Goal: Information Seeking & Learning: Learn about a topic

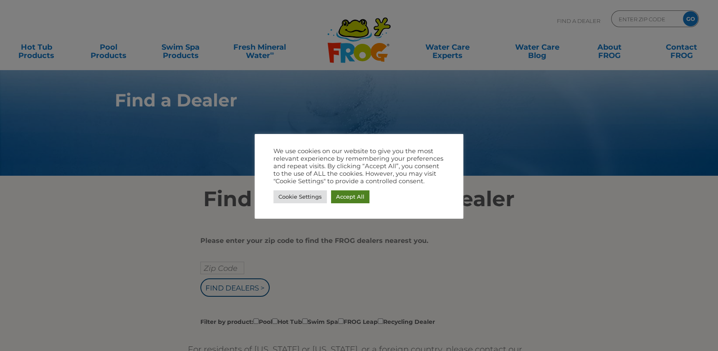
click at [350, 196] on link "Accept All" at bounding box center [350, 196] width 38 height 13
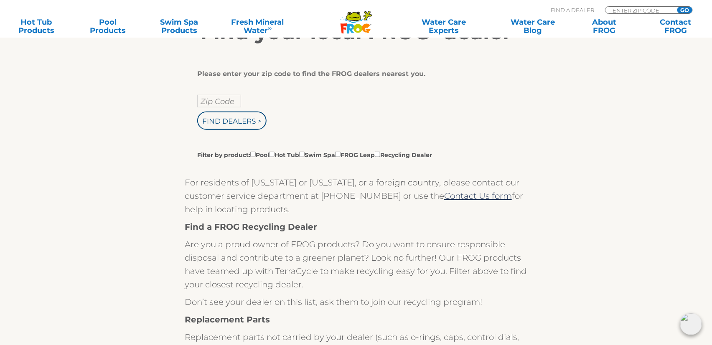
scroll to position [125, 0]
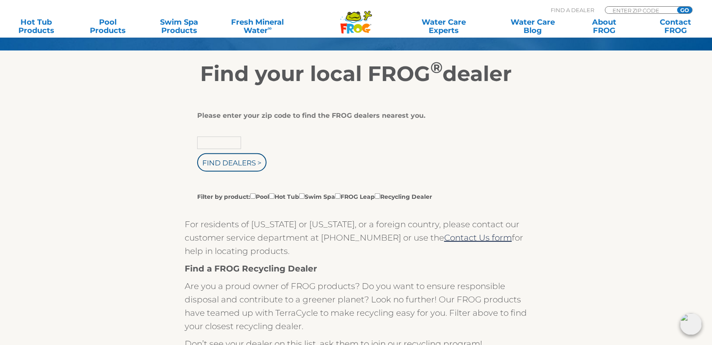
click at [217, 144] on input "text" at bounding box center [219, 143] width 44 height 13
type input "84105"
click at [197, 153] on input "Find Dealers >" at bounding box center [231, 162] width 69 height 18
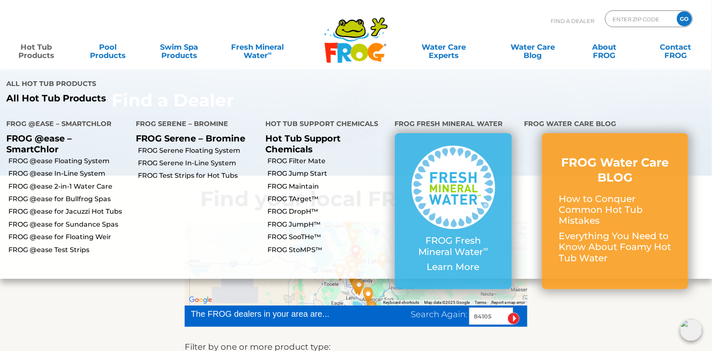
click at [25, 51] on link "Hot Tub Products" at bounding box center [36, 47] width 56 height 17
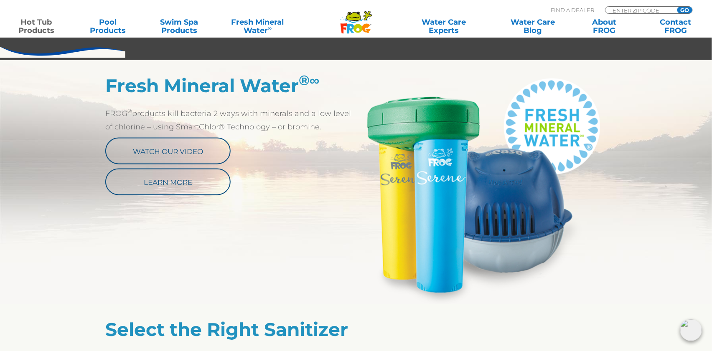
scroll to position [418, 0]
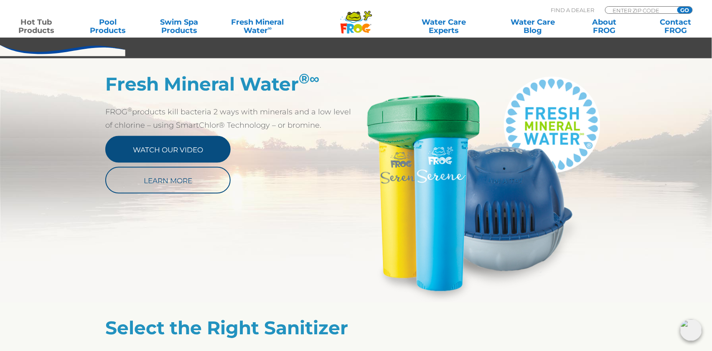
click at [185, 148] on link "Watch Our Video" at bounding box center [167, 149] width 125 height 27
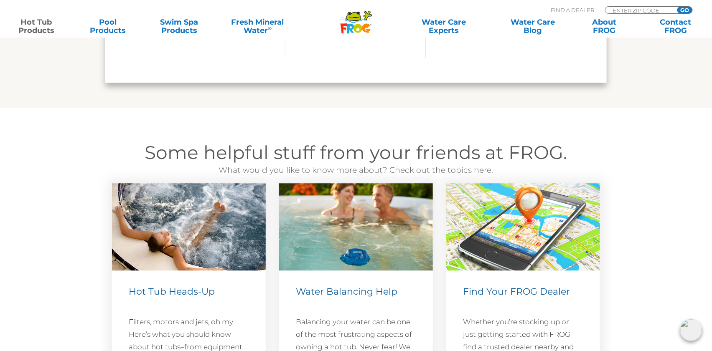
scroll to position [2297, 0]
